Goal: Task Accomplishment & Management: Manage account settings

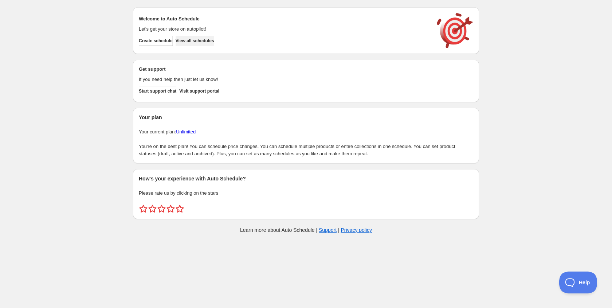
click at [214, 44] on button "View all schedules" at bounding box center [194, 41] width 39 height 10
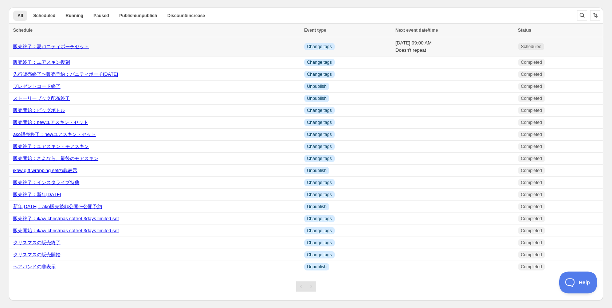
click at [70, 46] on link "販売終了：夏バニティポーチセット" at bounding box center [51, 46] width 76 height 5
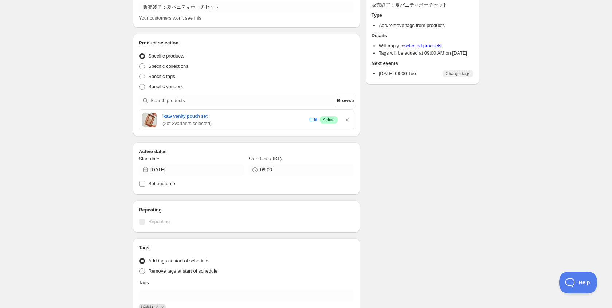
scroll to position [147, 0]
